Goal: Task Accomplishment & Management: Complete application form

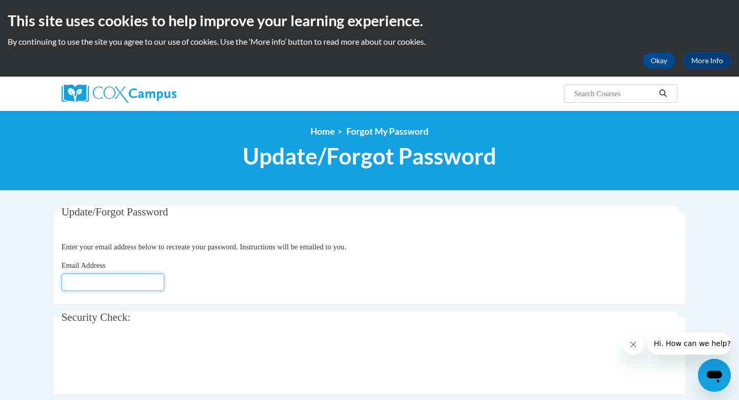
click at [88, 278] on input "Email Address" at bounding box center [113, 281] width 103 height 17
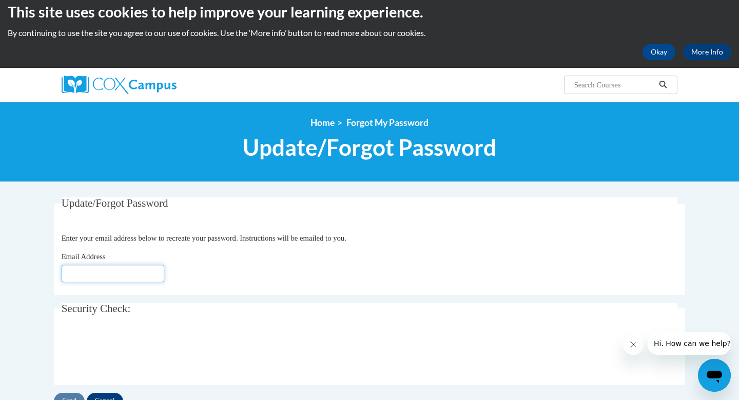
scroll to position [11, 0]
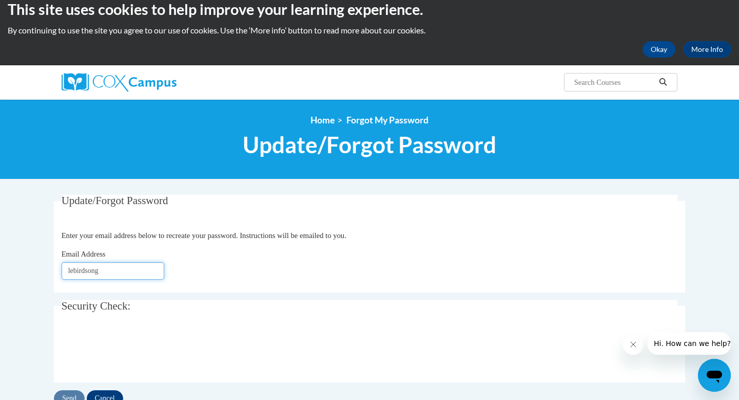
type input "[EMAIL_ADDRESS][DOMAIN_NAME]"
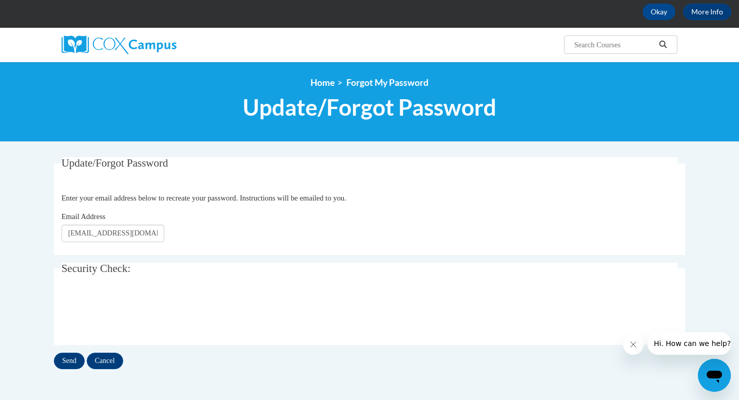
scroll to position [64, 0]
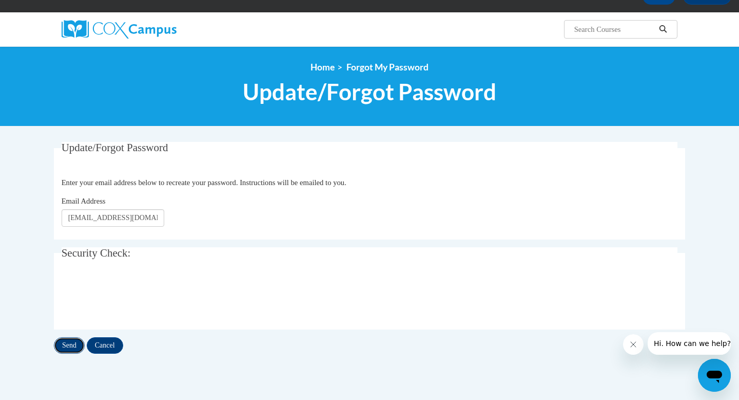
click at [73, 346] on input "Send" at bounding box center [69, 345] width 31 height 16
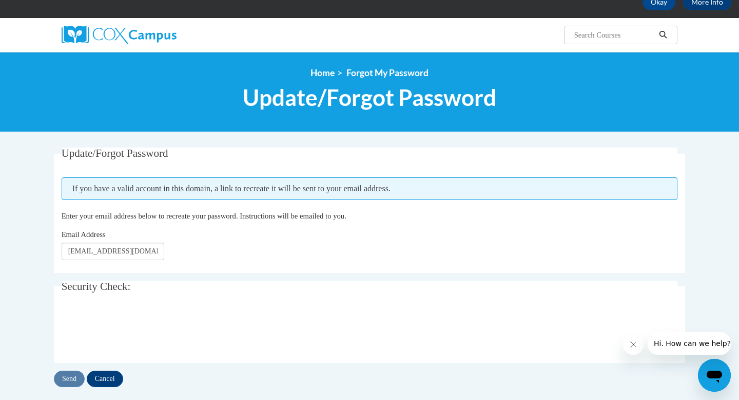
scroll to position [71, 0]
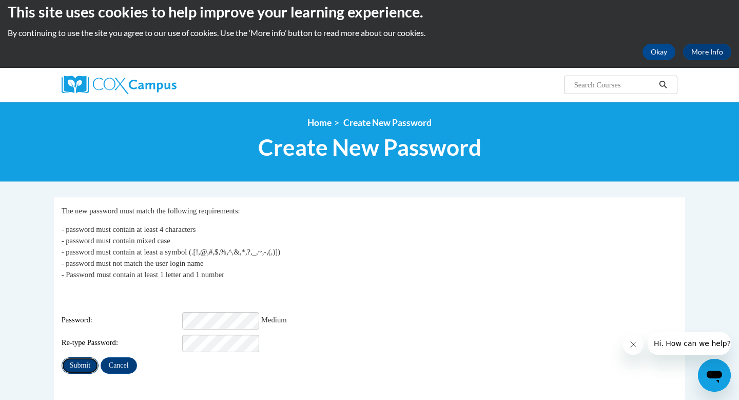
click at [88, 360] on input "Submit" at bounding box center [80, 365] width 37 height 16
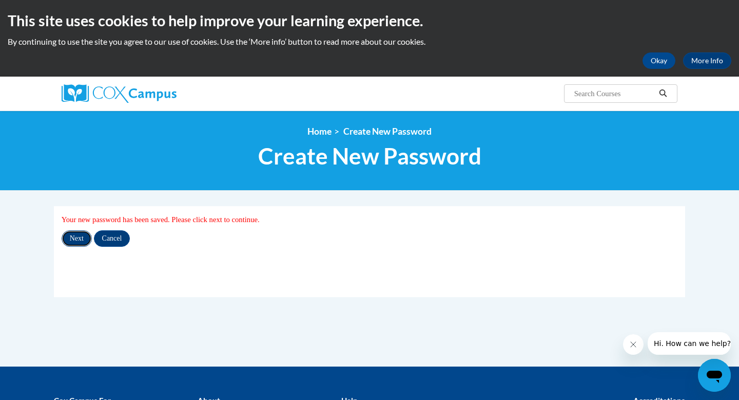
click at [83, 240] on input "Next" at bounding box center [77, 238] width 30 height 16
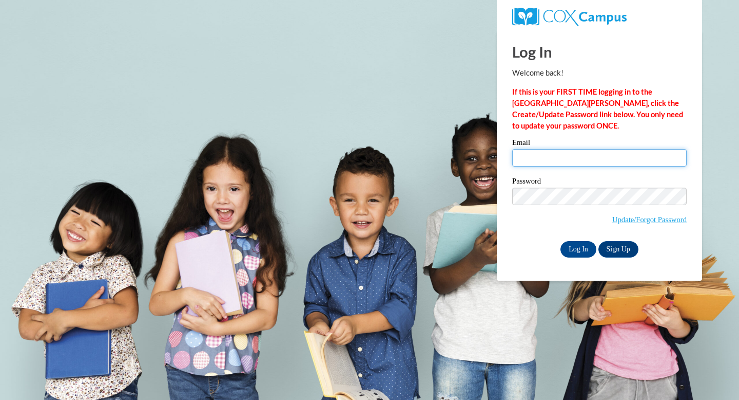
click at [568, 162] on input "Email" at bounding box center [599, 157] width 175 height 17
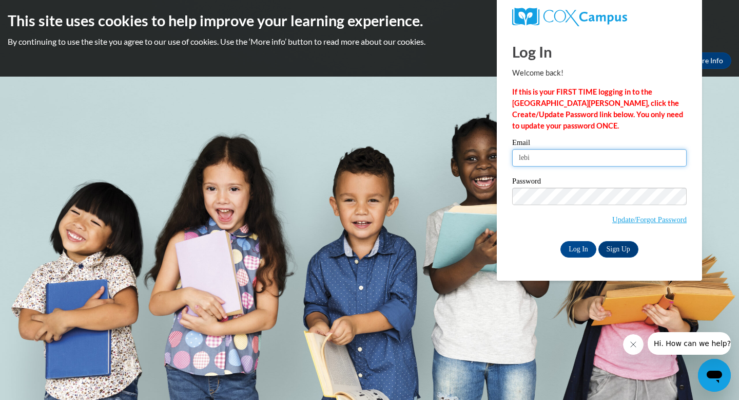
type input "[EMAIL_ADDRESS][DOMAIN_NAME]"
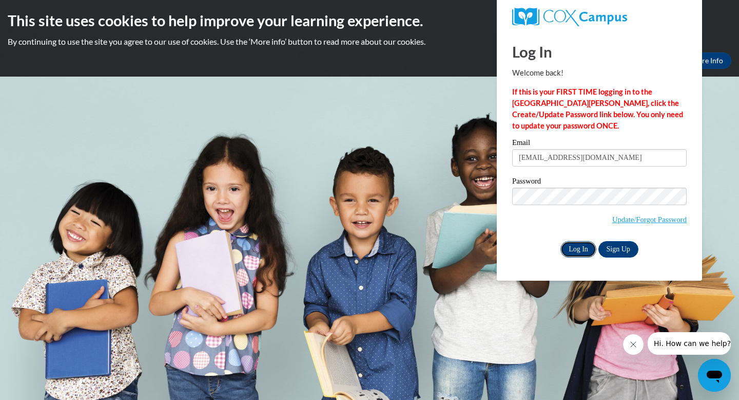
click at [581, 251] on input "Log In" at bounding box center [579, 249] width 36 height 16
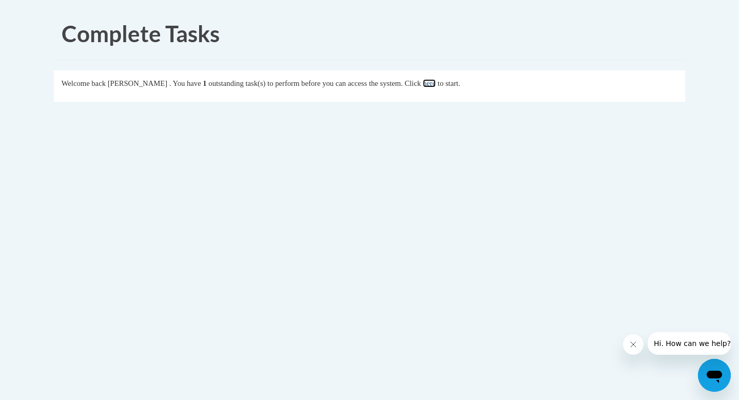
click at [436, 84] on link "here" at bounding box center [429, 83] width 13 height 8
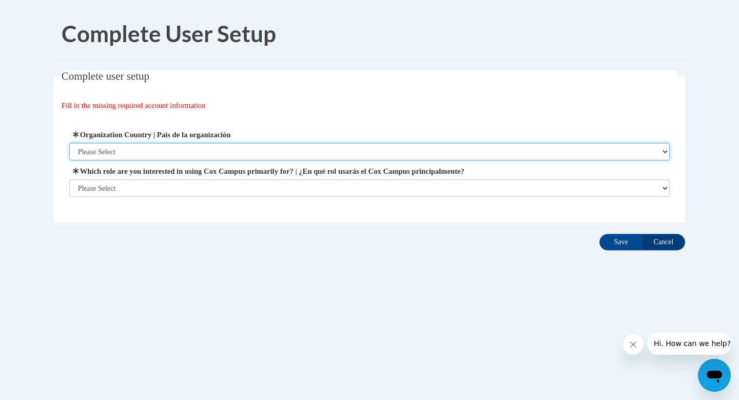
click at [581, 153] on select "Please Select [GEOGRAPHIC_DATA] | [GEOGRAPHIC_DATA] Outside of [GEOGRAPHIC_DATA…" at bounding box center [369, 151] width 601 height 17
select select "ad49bcad-a171-4b2e-b99c-48b446064914"
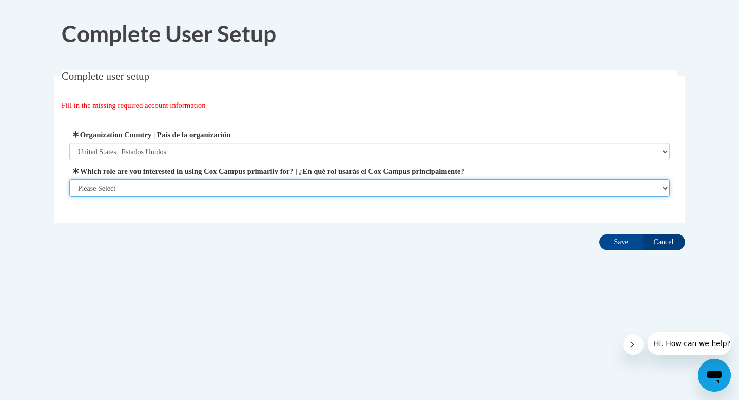
click at [445, 193] on select "Please Select College/University | Colegio/Universidad Community/Nonprofit Part…" at bounding box center [369, 187] width 601 height 17
select select "5a18ea06-2b54-4451-96f2-d152daf9eac5"
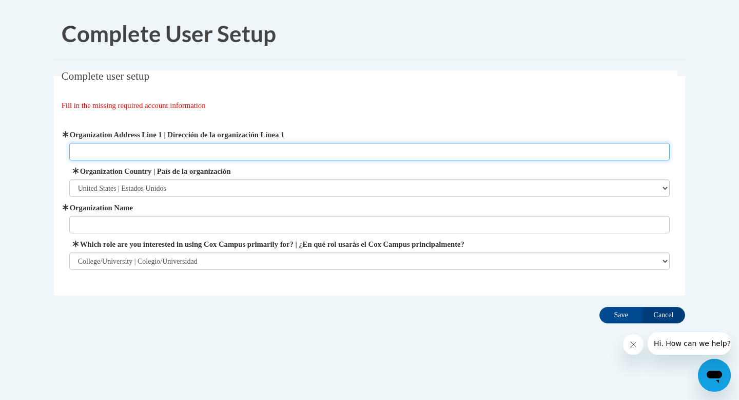
click at [410, 148] on input "Organization Address Line 1 | Dirección de la organización Línea 1" at bounding box center [369, 151] width 601 height 17
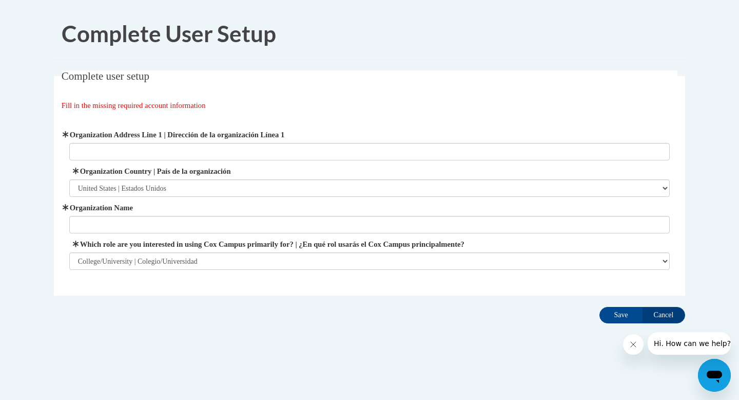
click at [351, 279] on div "Organization Address Line 1 | Dirección de la organización Línea 1 Organization…" at bounding box center [370, 199] width 617 height 166
click at [620, 311] on input "Save" at bounding box center [621, 315] width 43 height 16
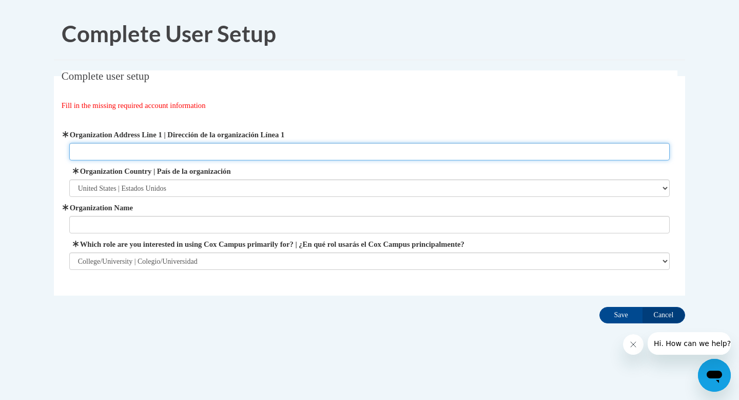
click at [352, 151] on input "Organization Address Line 1 | Dirección de la organización Línea 1" at bounding box center [369, 151] width 601 height 17
